Goal: Transaction & Acquisition: Purchase product/service

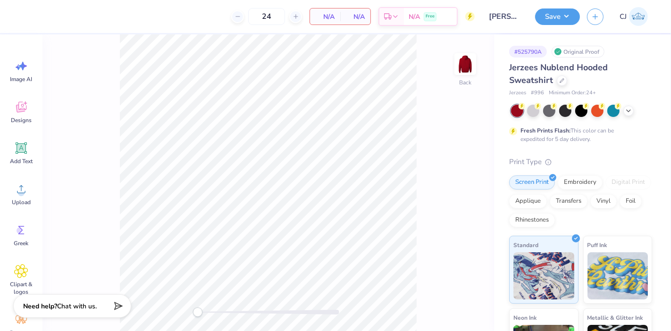
click at [654, 189] on div "# 525790A Original Proof Jerzees Nublend Hooded Sweatshirt Jerzees # 996 Minimu…" at bounding box center [582, 241] width 177 height 415
click at [628, 113] on icon at bounding box center [629, 110] width 8 height 8
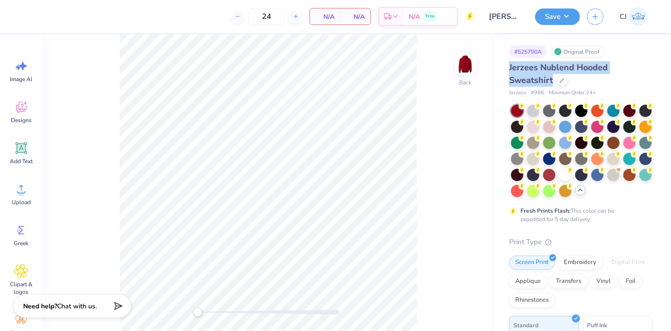
drag, startPoint x: 529, startPoint y: 72, endPoint x: 553, endPoint y: 81, distance: 25.4
click at [553, 81] on div "# 525790A Original Proof Jerzees Nublend Hooded Sweatshirt Jerzees # 996 Minimu…" at bounding box center [582, 281] width 177 height 495
copy span "Jerzees Nublend Hooded Sweatshirt"
click at [559, 85] on div "Jerzees Nublend Hooded Sweatshirt" at bounding box center [580, 73] width 143 height 25
click at [560, 80] on icon at bounding box center [562, 80] width 4 height 4
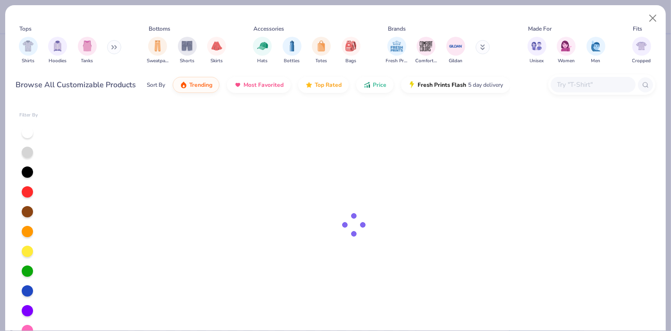
click at [567, 82] on input "text" at bounding box center [592, 84] width 73 height 11
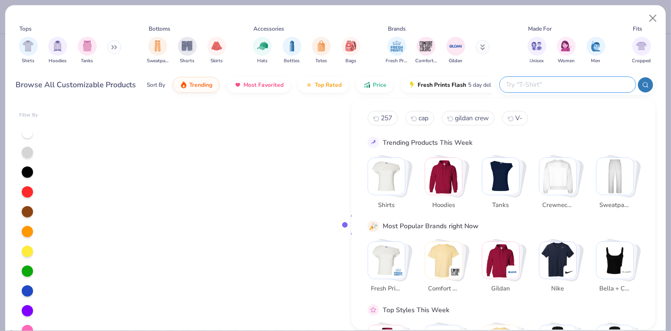
paste input "Hooded Sweatshirt"
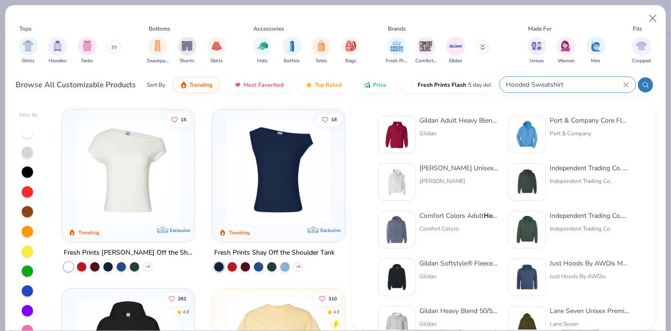
type input "Hooded Sweatshirt"
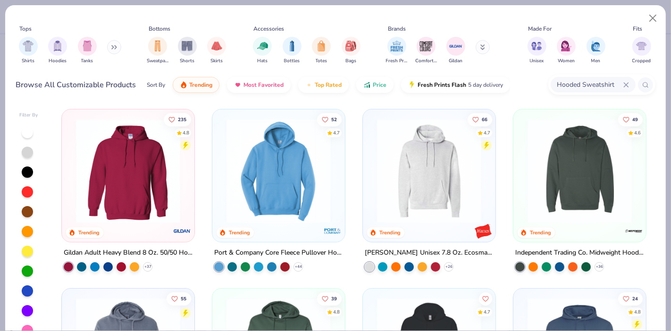
click at [126, 247] on div "Gildan Adult Heavy Blend 8 Oz. 50/50 Hooded Sweatshirt" at bounding box center [128, 253] width 129 height 12
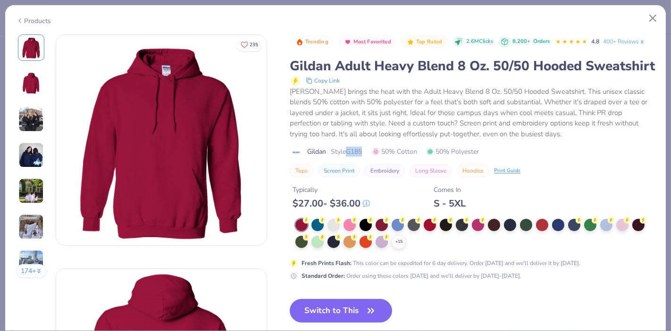
drag, startPoint x: 367, startPoint y: 163, endPoint x: 348, endPoint y: 168, distance: 19.5
click at [348, 168] on div "Trending Most Favorited Top Rated 2.6M Clicks 8,200+ Orders 4.8 400+ Reviews Gi…" at bounding box center [472, 105] width 365 height 143
click at [401, 246] on icon at bounding box center [399, 242] width 8 height 8
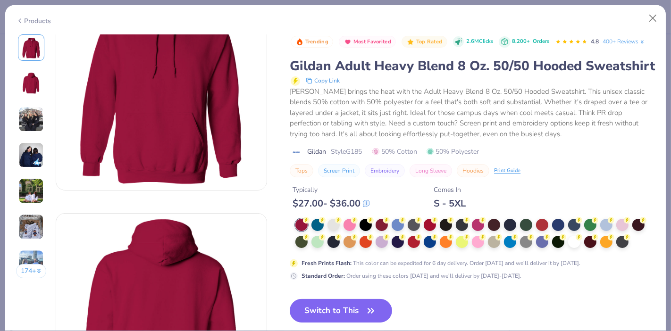
scroll to position [105, 0]
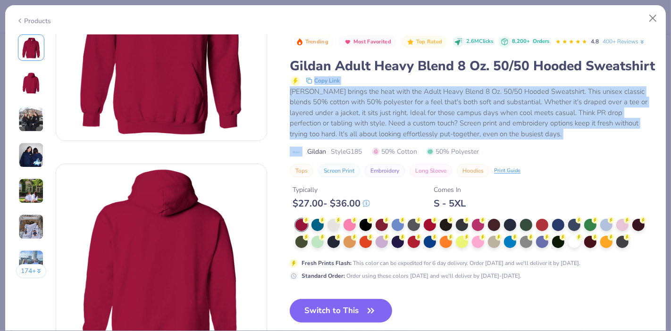
drag, startPoint x: 367, startPoint y: 80, endPoint x: 283, endPoint y: 65, distance: 85.3
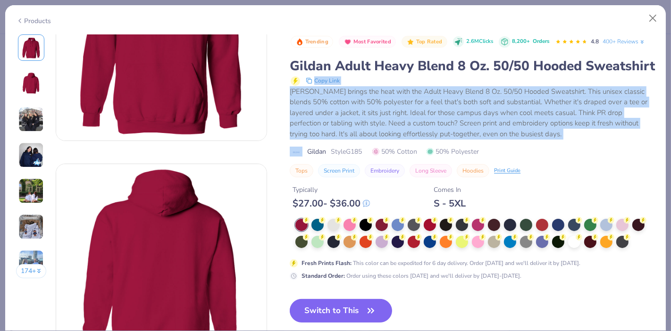
drag, startPoint x: 289, startPoint y: 65, endPoint x: 371, endPoint y: 80, distance: 83.6
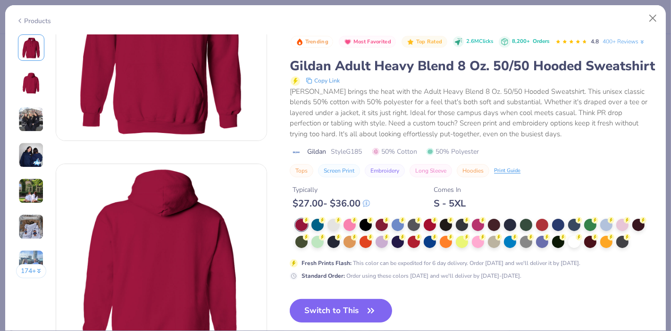
click at [354, 75] on div "Gildan Adult Heavy Blend 8 Oz. 50/50 Hooded Sweatshirt" at bounding box center [472, 66] width 365 height 18
drag, startPoint x: 365, startPoint y: 170, endPoint x: 351, endPoint y: 169, distance: 14.7
click at [351, 157] on div "Gildan Style G185 50% Cotton 50% Polyester" at bounding box center [472, 152] width 365 height 10
copy span "G185"
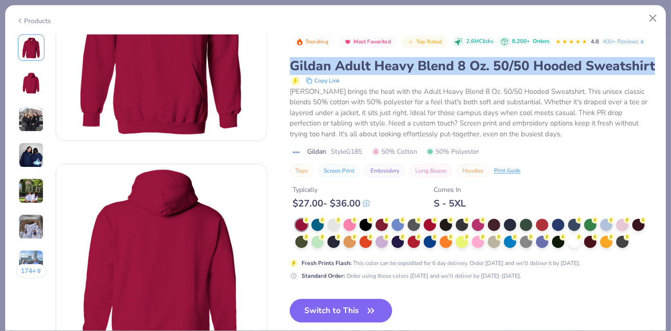
drag, startPoint x: 373, startPoint y: 81, endPoint x: 293, endPoint y: 63, distance: 82.1
click at [293, 63] on div "Gildan Adult Heavy Blend 8 Oz. 50/50 Hooded Sweatshirt" at bounding box center [472, 66] width 365 height 18
copy div "Gildan Adult Heavy Blend 8 Oz. 50/50 Hooded Sweatshirt"
